Goal: Task Accomplishment & Management: Manage account settings

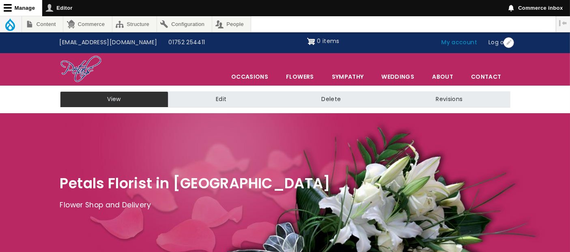
click at [465, 41] on link "My account" at bounding box center [459, 42] width 47 height 15
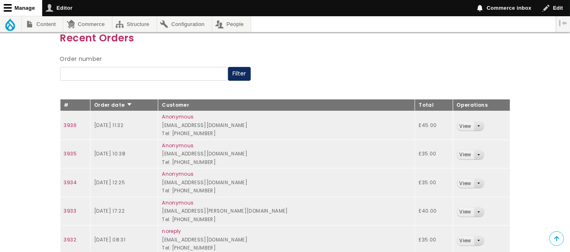
scroll to position [180, 0]
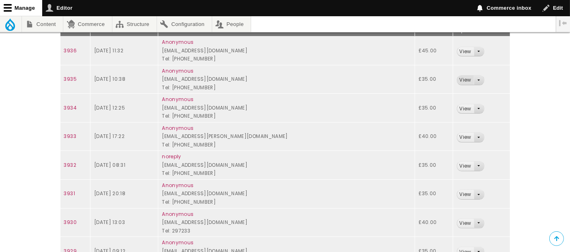
click at [458, 79] on link "View" at bounding box center [466, 80] width 17 height 9
click at [458, 53] on link "View" at bounding box center [466, 51] width 17 height 9
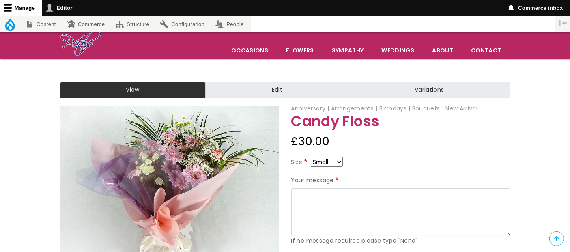
scroll to position [90, 0]
